Goal: Information Seeking & Learning: Learn about a topic

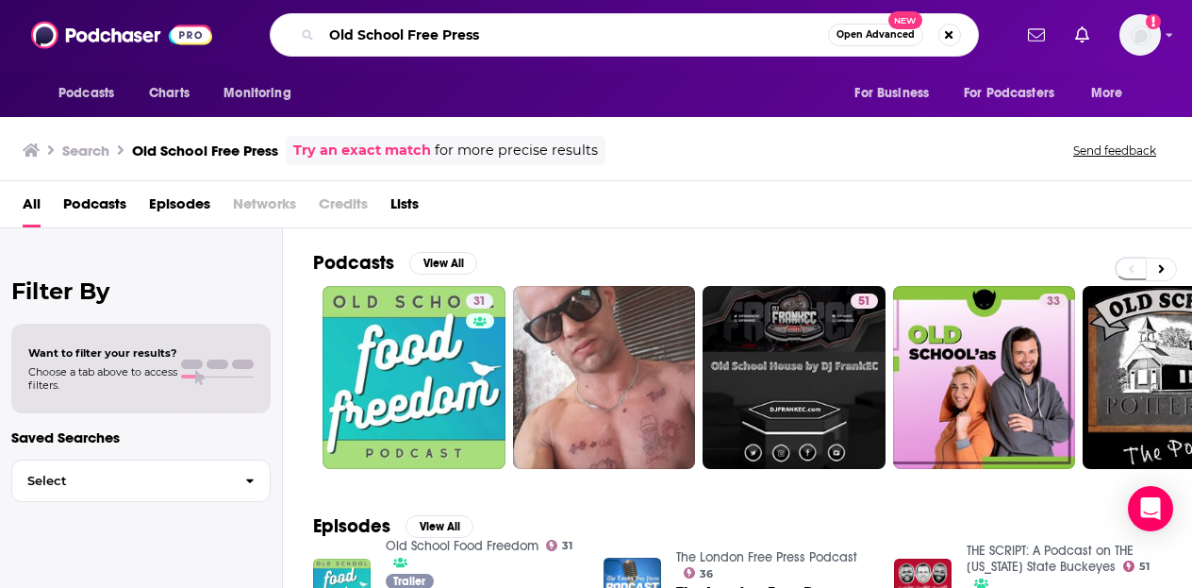
click at [492, 26] on input "Old School Free Press" at bounding box center [575, 35] width 506 height 30
type input "The history behind the news"
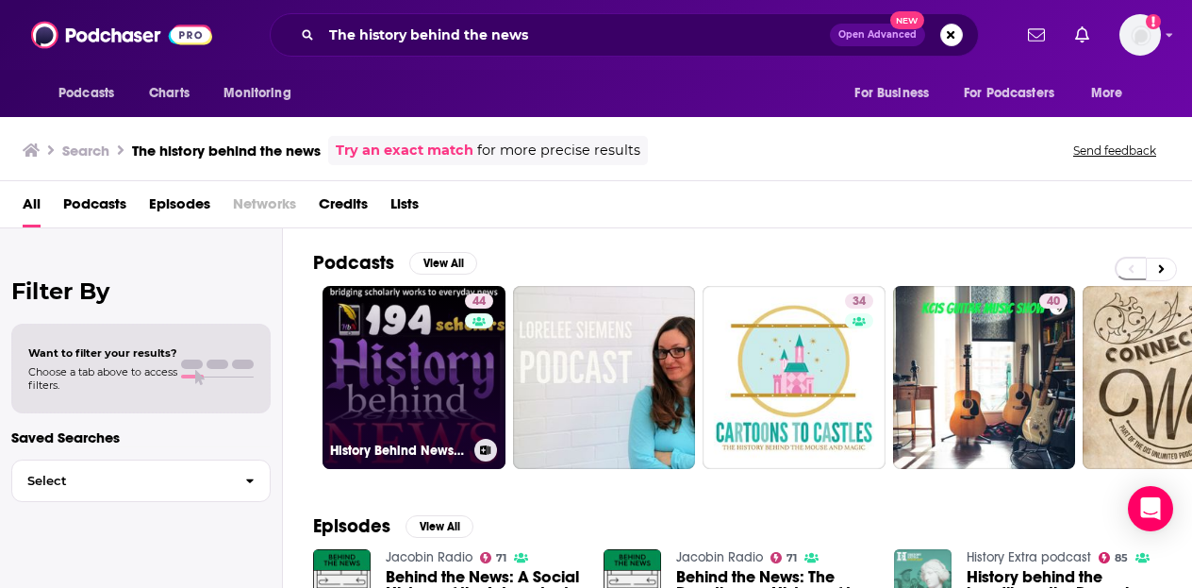
click at [418, 366] on link "44 History Behind News Program" at bounding box center [414, 377] width 183 height 183
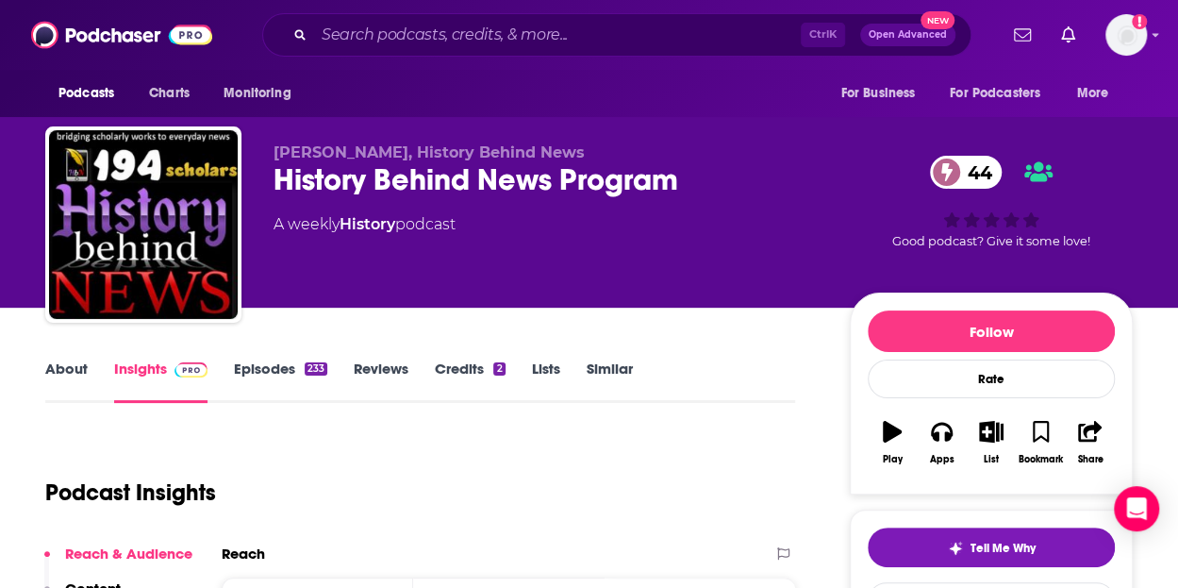
click at [72, 369] on link "About" at bounding box center [66, 380] width 42 height 43
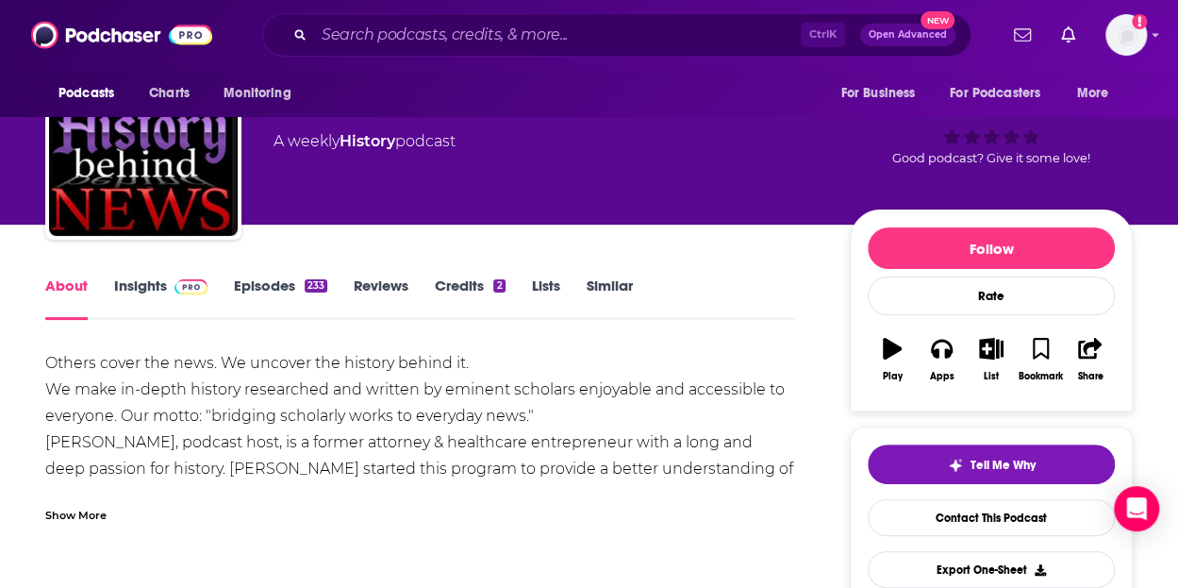
scroll to position [96, 0]
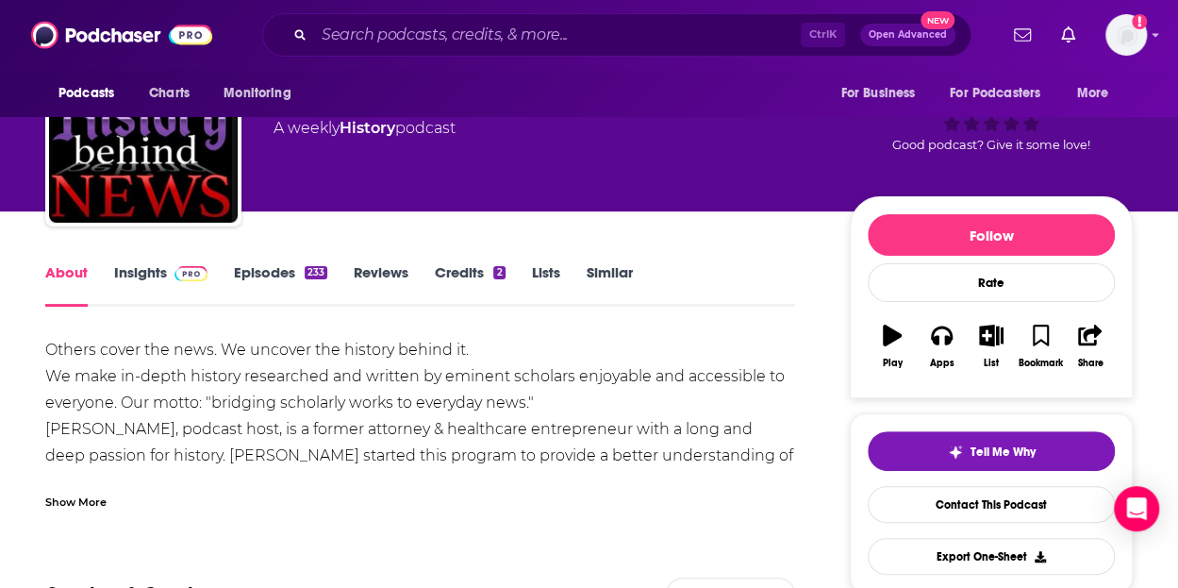
click at [133, 274] on link "Insights" at bounding box center [160, 284] width 93 height 43
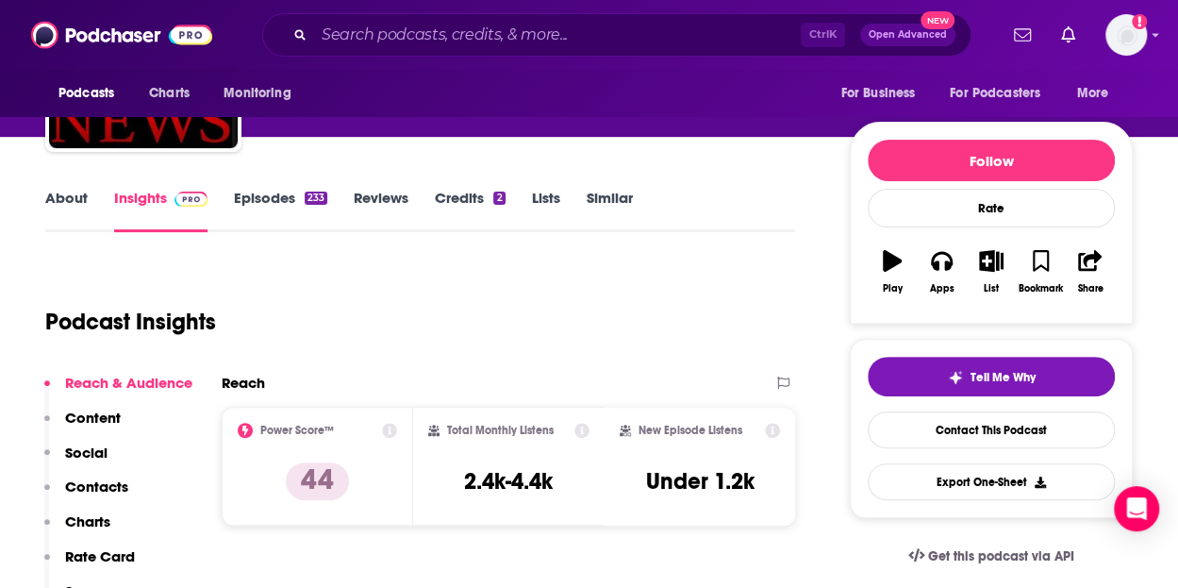
scroll to position [150, 0]
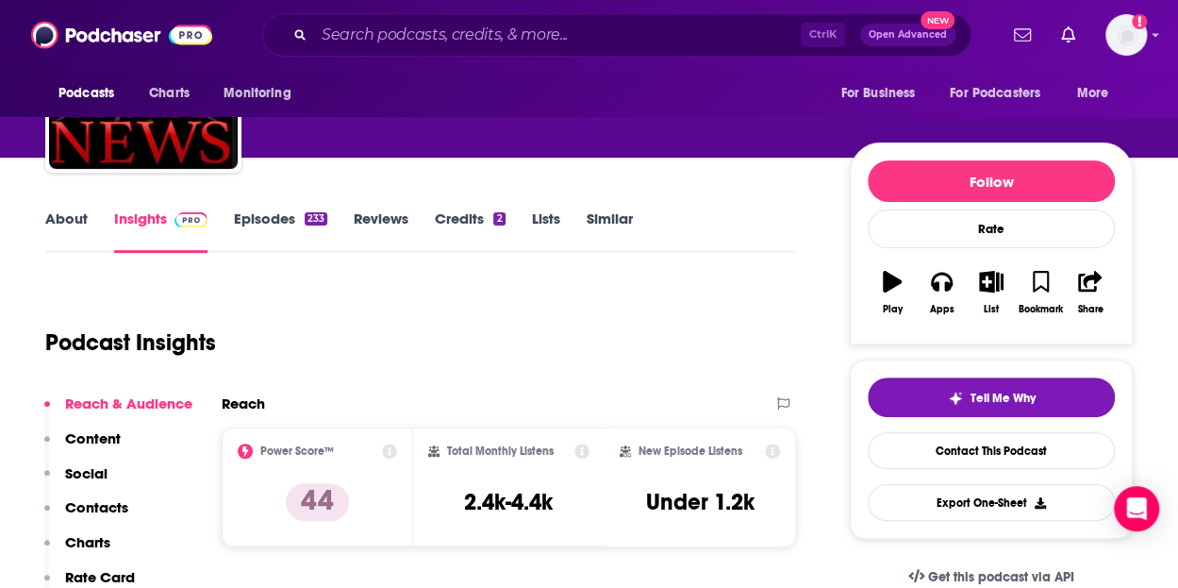
click at [253, 218] on link "Episodes 233" at bounding box center [280, 230] width 93 height 43
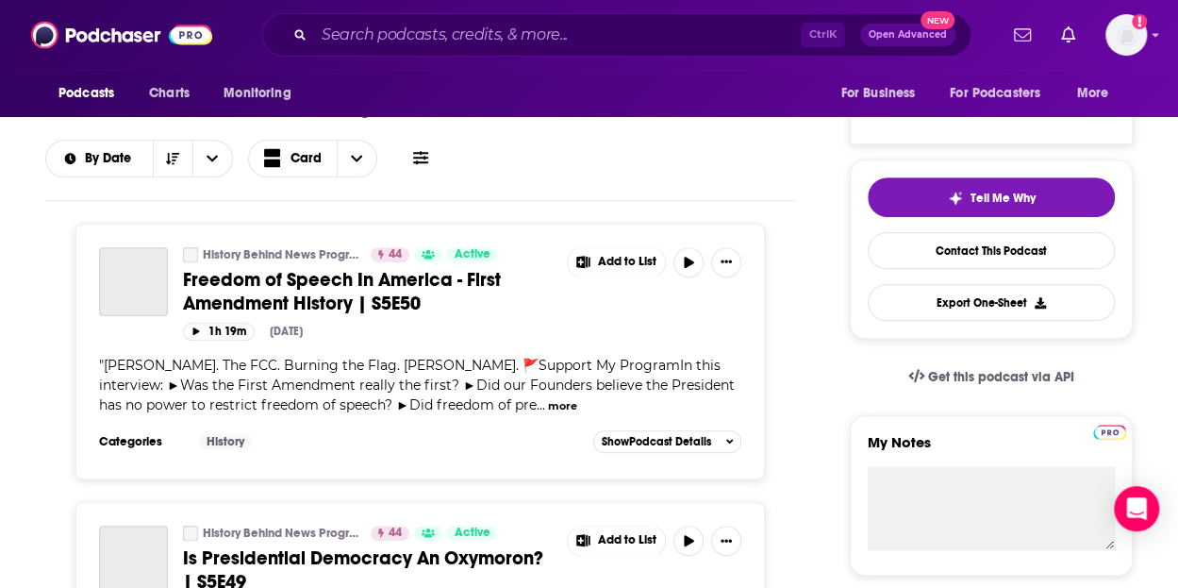
scroll to position [351, 0]
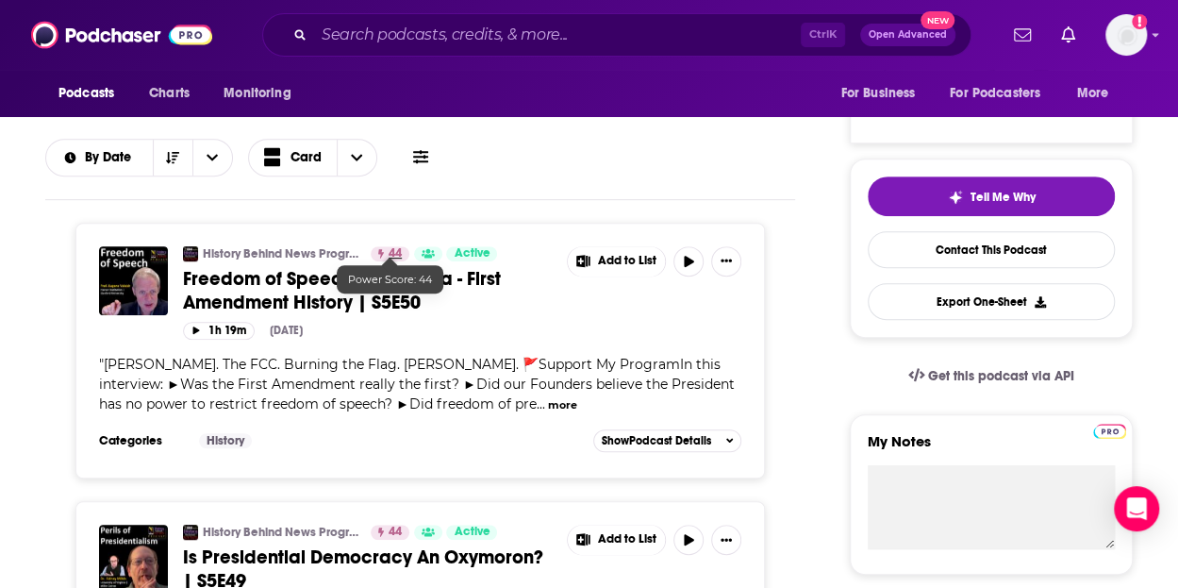
click at [391, 249] on span "44" at bounding box center [395, 253] width 13 height 19
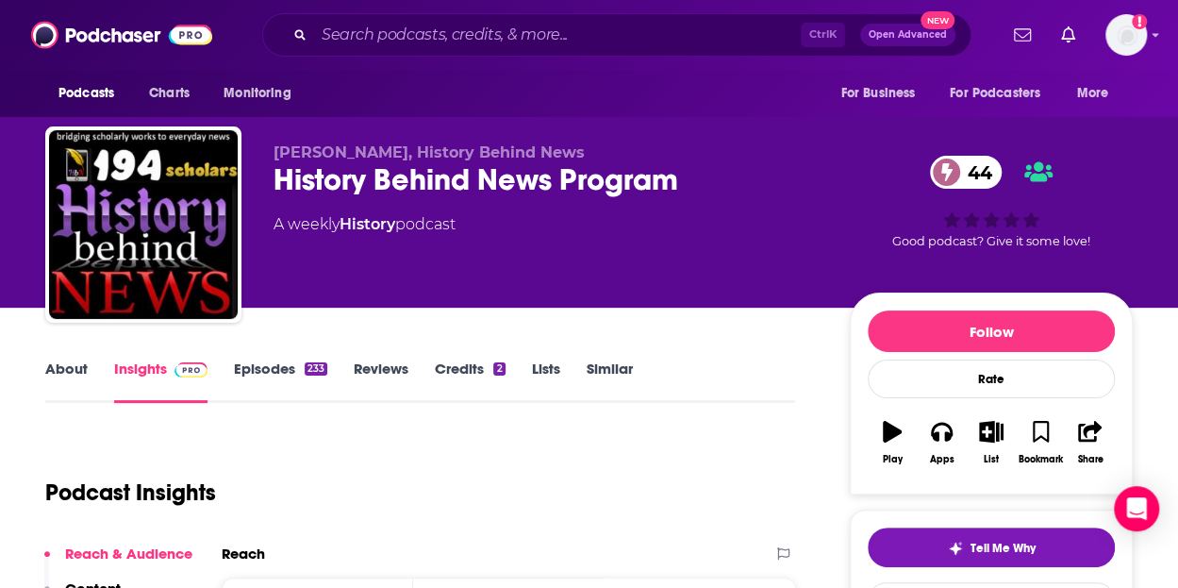
click at [144, 373] on link "Insights" at bounding box center [160, 380] width 93 height 43
